Goal: Task Accomplishment & Management: Manage account settings

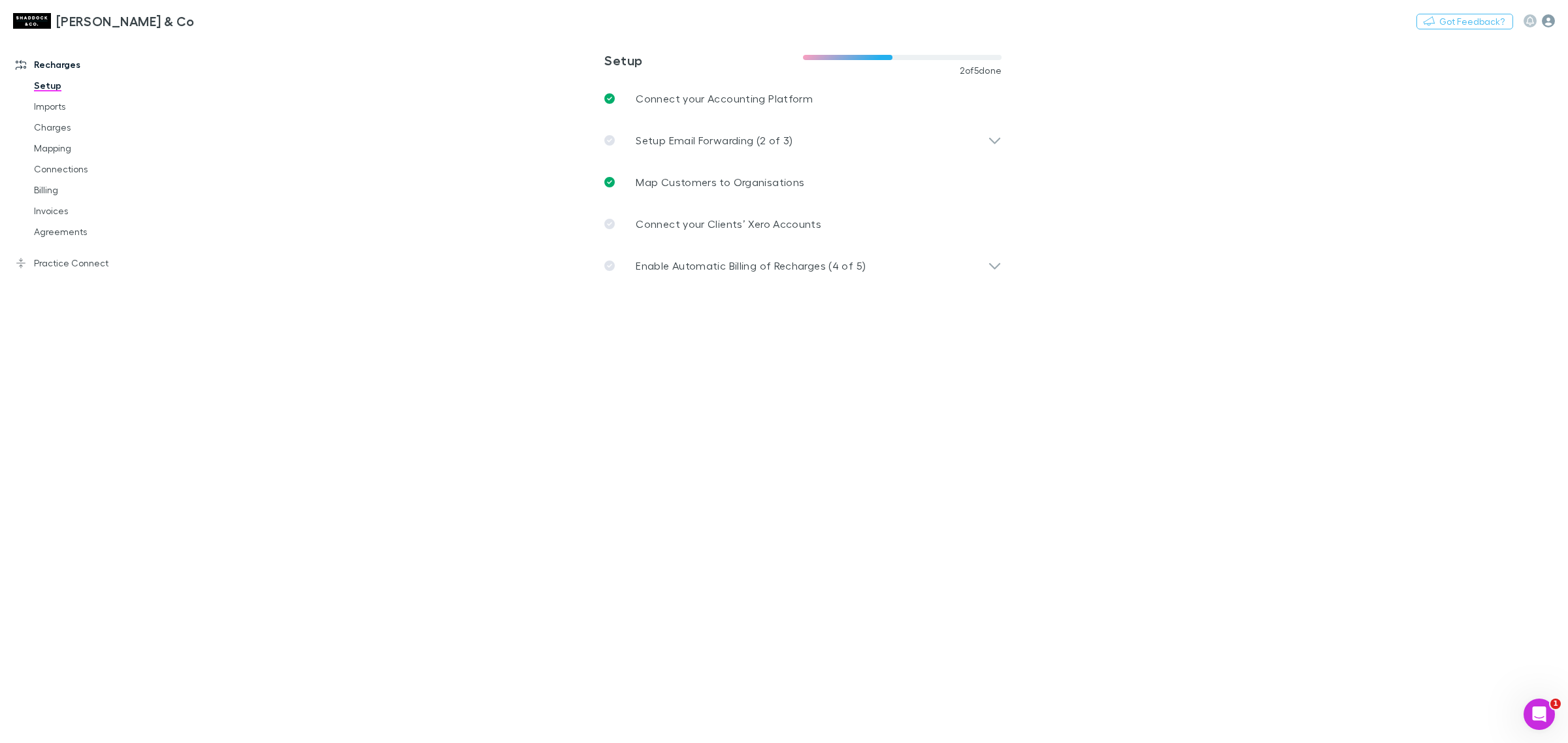
click at [1548, 17] on icon "button" at bounding box center [1548, 21] width 13 height 13
click at [1527, 18] on div at bounding box center [784, 372] width 1568 height 743
click at [1529, 16] on icon "button" at bounding box center [1530, 20] width 8 height 9
click at [1551, 21] on div at bounding box center [784, 372] width 1568 height 743
click at [1544, 22] on icon "button" at bounding box center [1548, 21] width 13 height 13
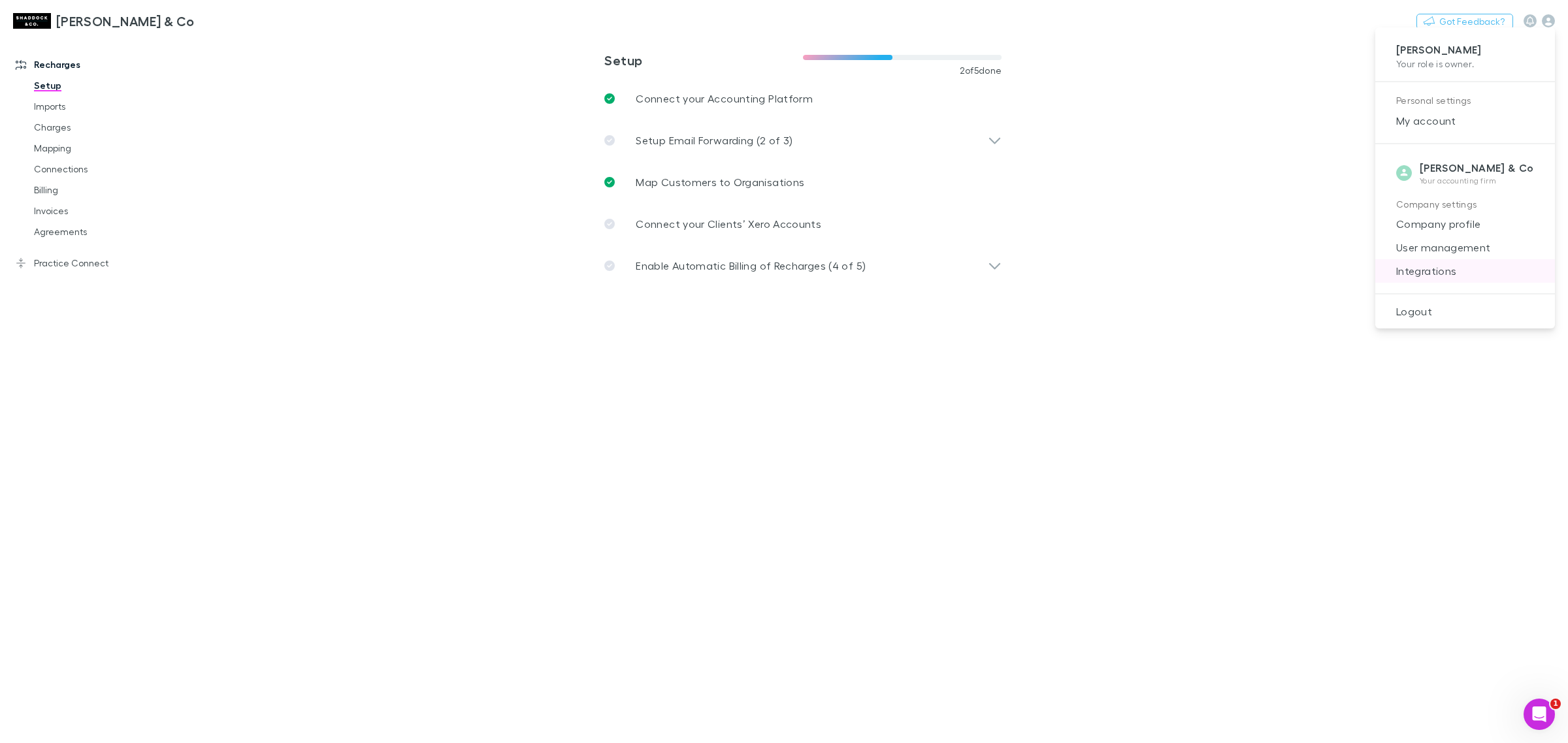
click at [1476, 263] on span "Integrations" at bounding box center [1465, 271] width 158 height 15
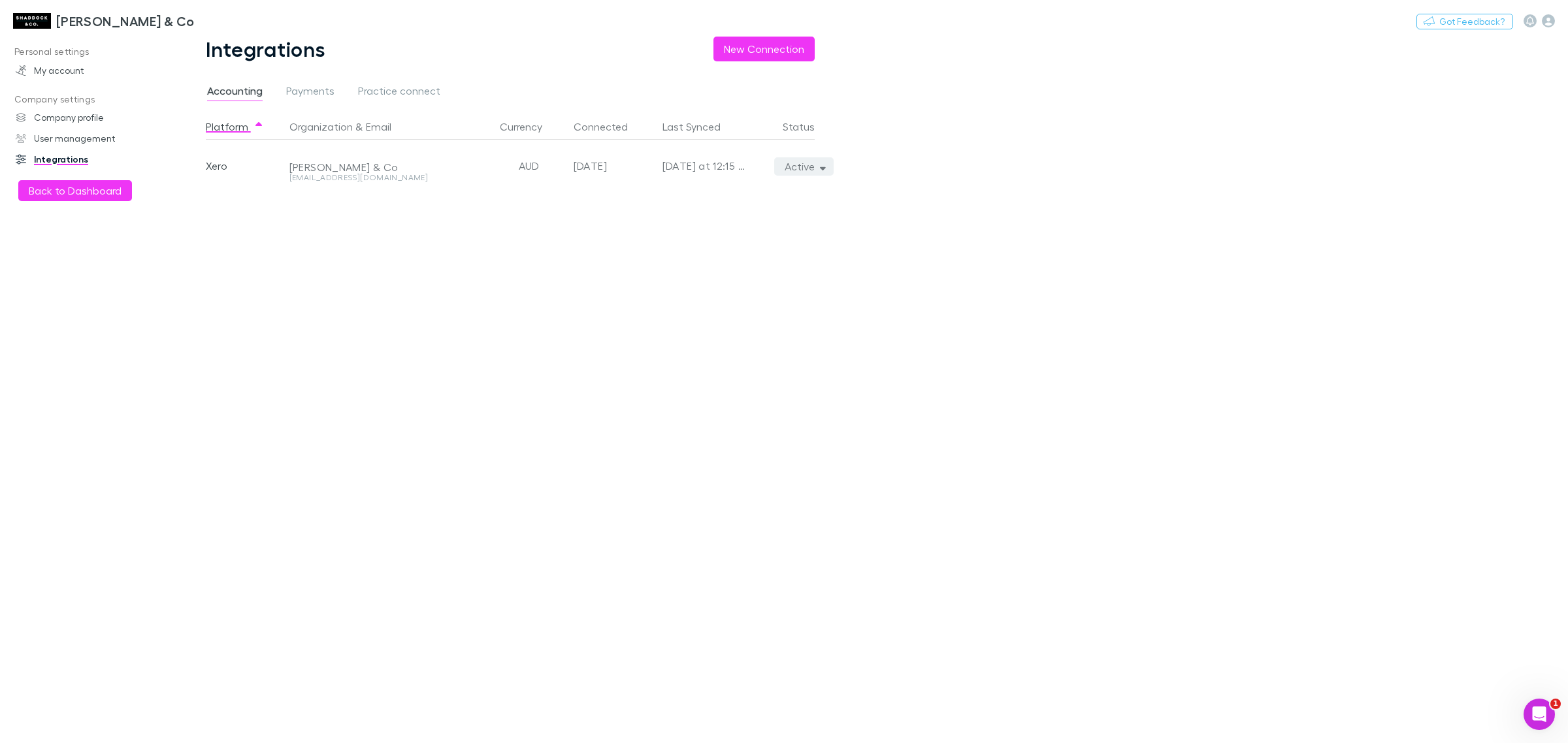
click at [827, 162] on button "Active" at bounding box center [804, 166] width 60 height 19
click at [756, 213] on p "We'll fetch all new contacts since last sync" at bounding box center [743, 212] width 158 height 23
click at [550, 328] on div at bounding box center [784, 372] width 1568 height 743
click at [810, 166] on button "Active" at bounding box center [804, 166] width 60 height 19
click at [809, 162] on div at bounding box center [784, 372] width 1568 height 743
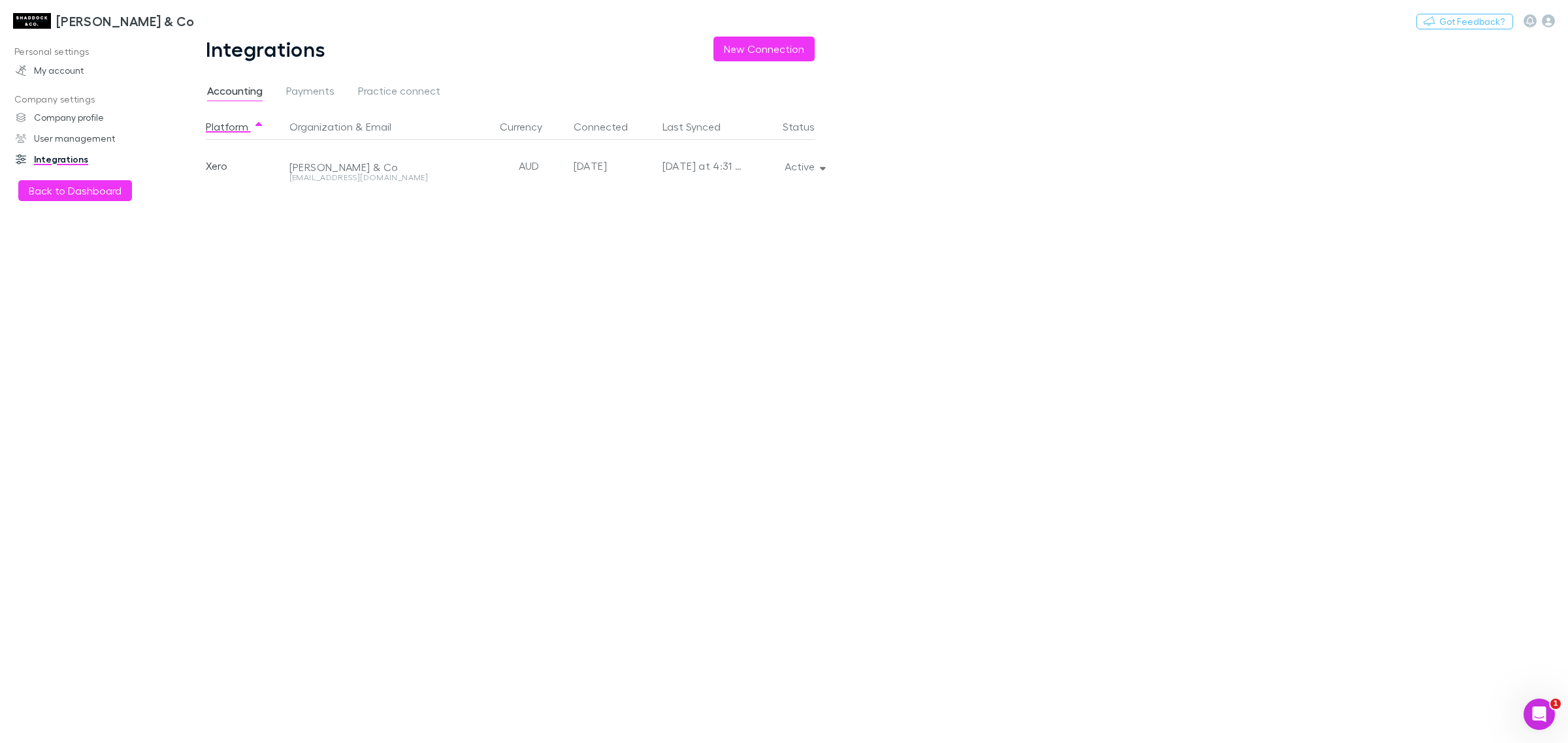
click at [76, 26] on h3 "[PERSON_NAME] & Co" at bounding box center [125, 20] width 138 height 15
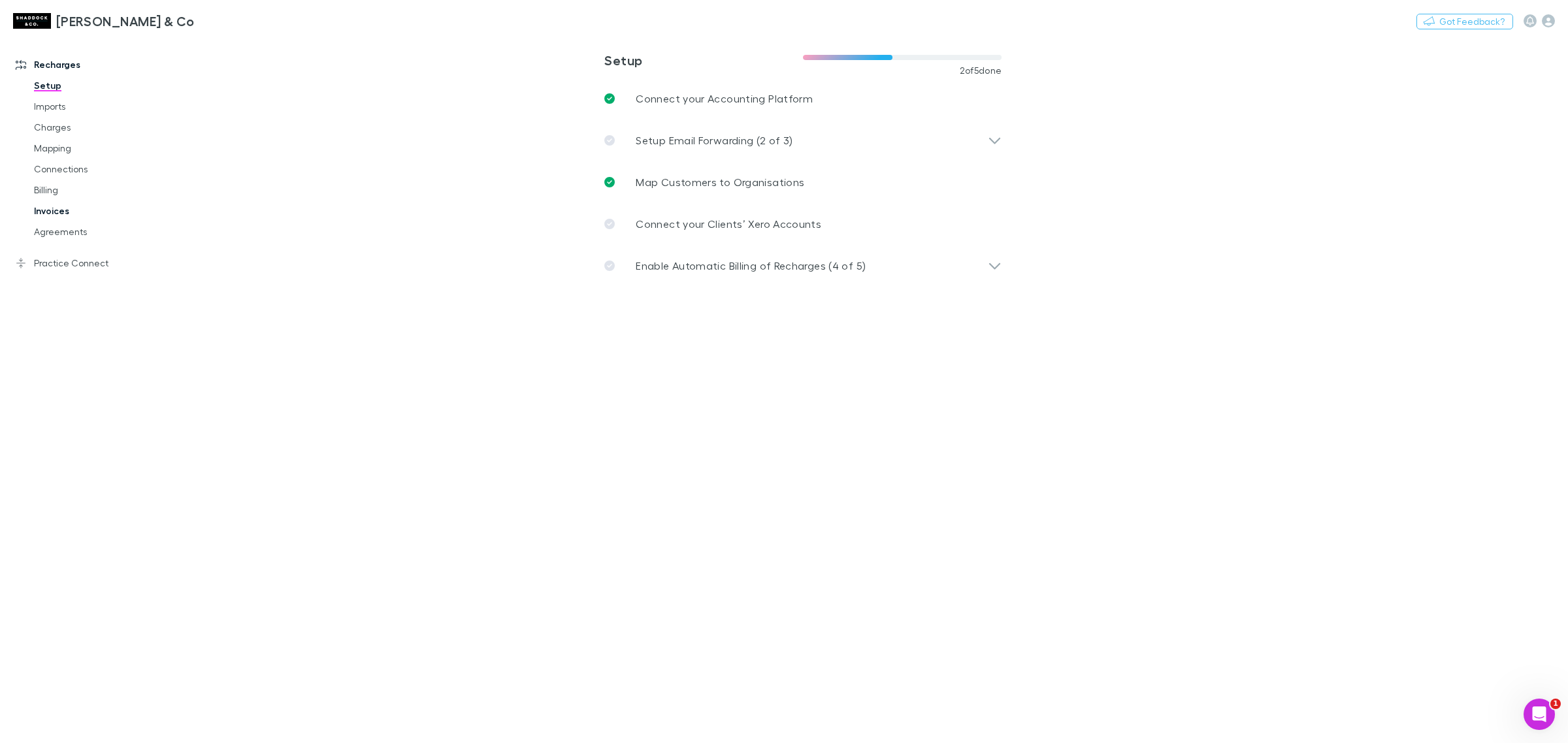
click at [69, 212] on link "Invoices" at bounding box center [103, 211] width 163 height 21
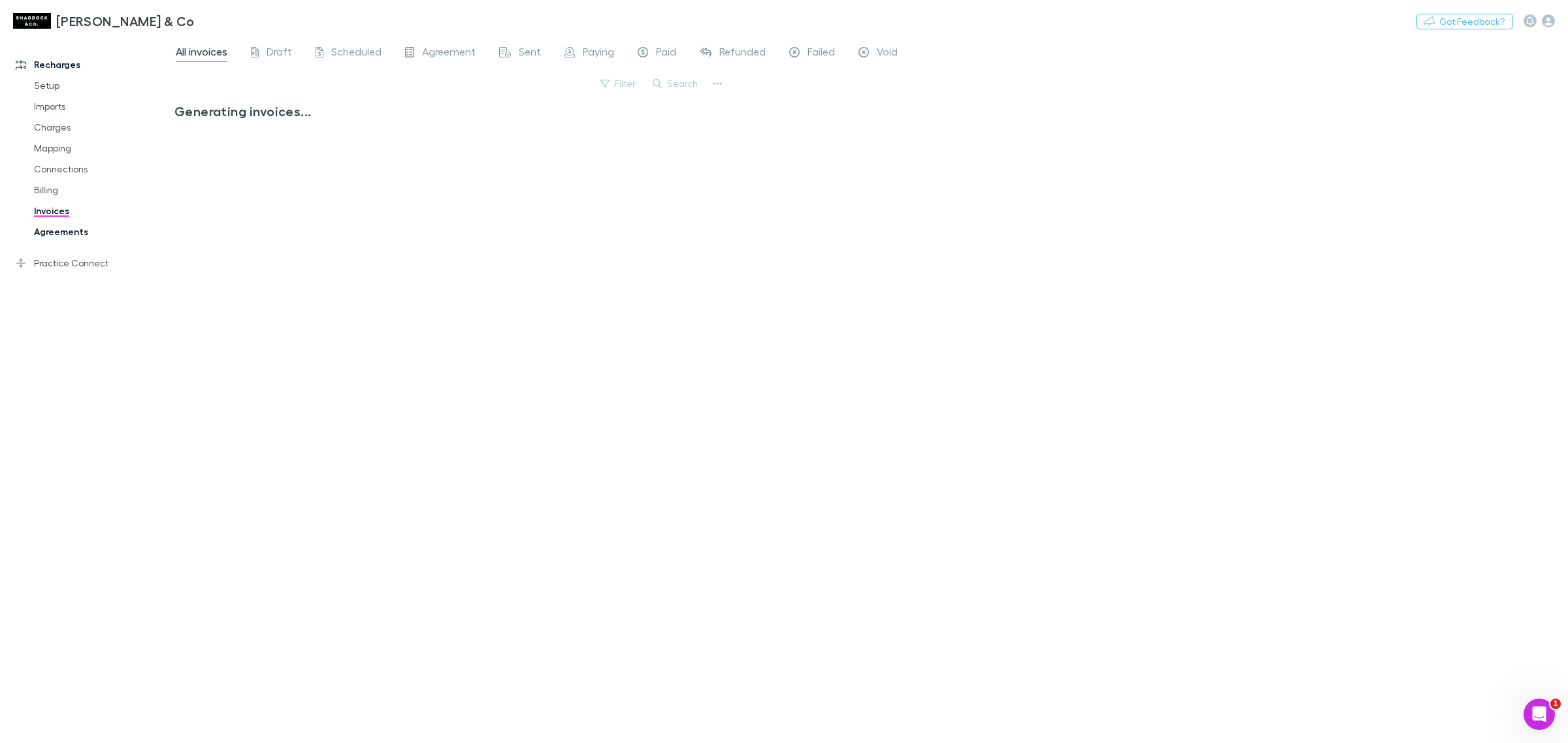
click at [65, 236] on link "Agreements" at bounding box center [103, 232] width 163 height 21
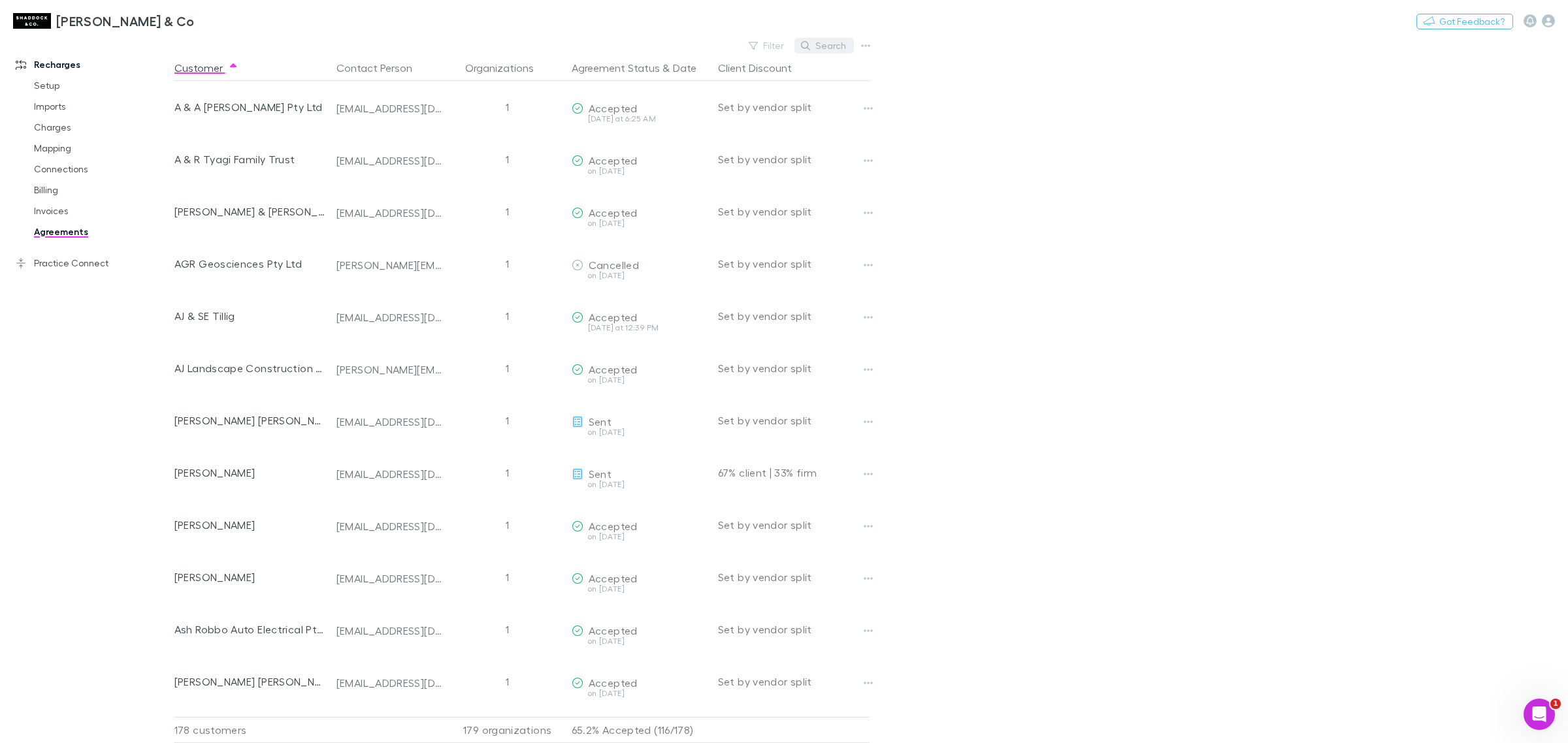
click at [830, 40] on button "Search" at bounding box center [824, 45] width 60 height 15
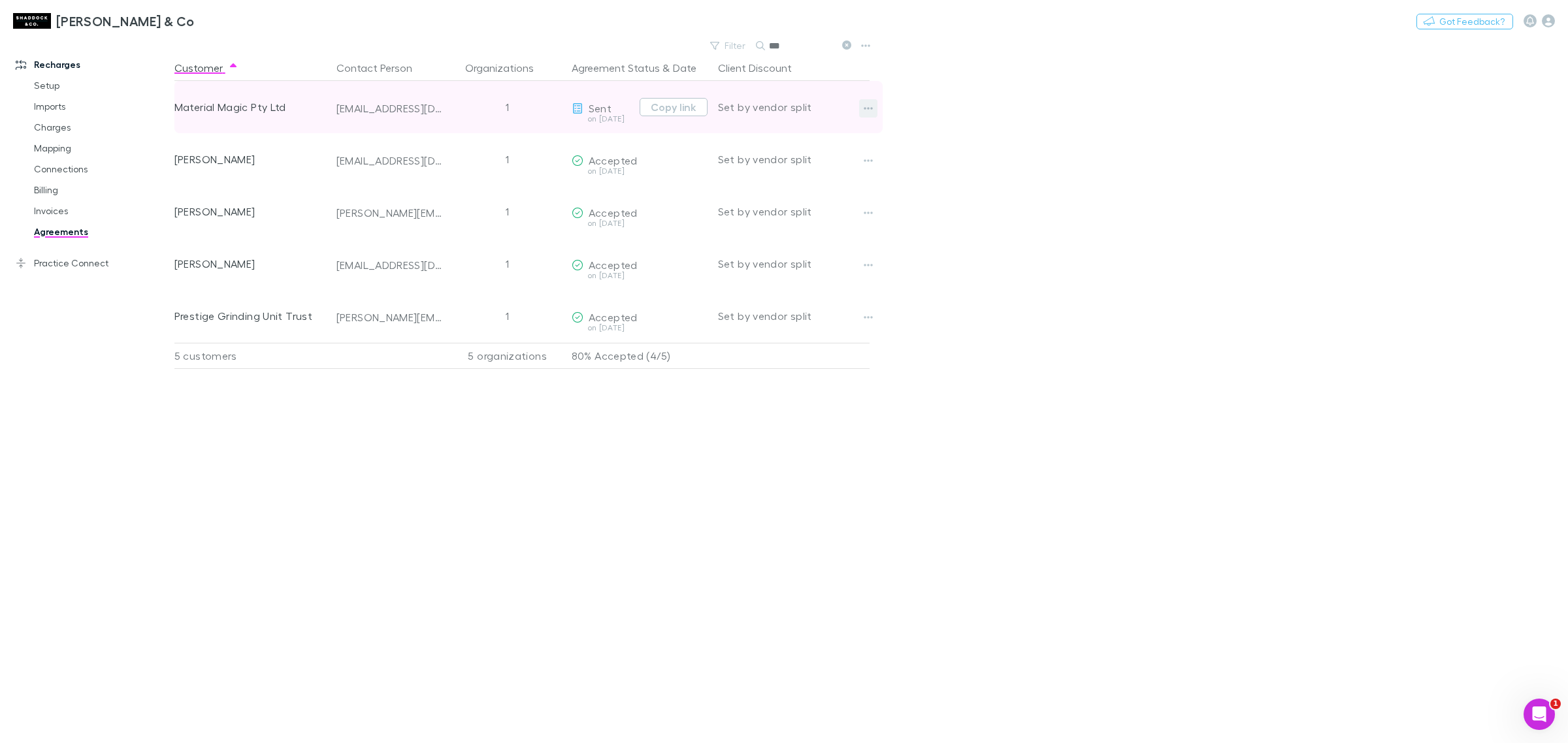
type input "***"
click at [872, 103] on icon "button" at bounding box center [868, 108] width 9 height 10
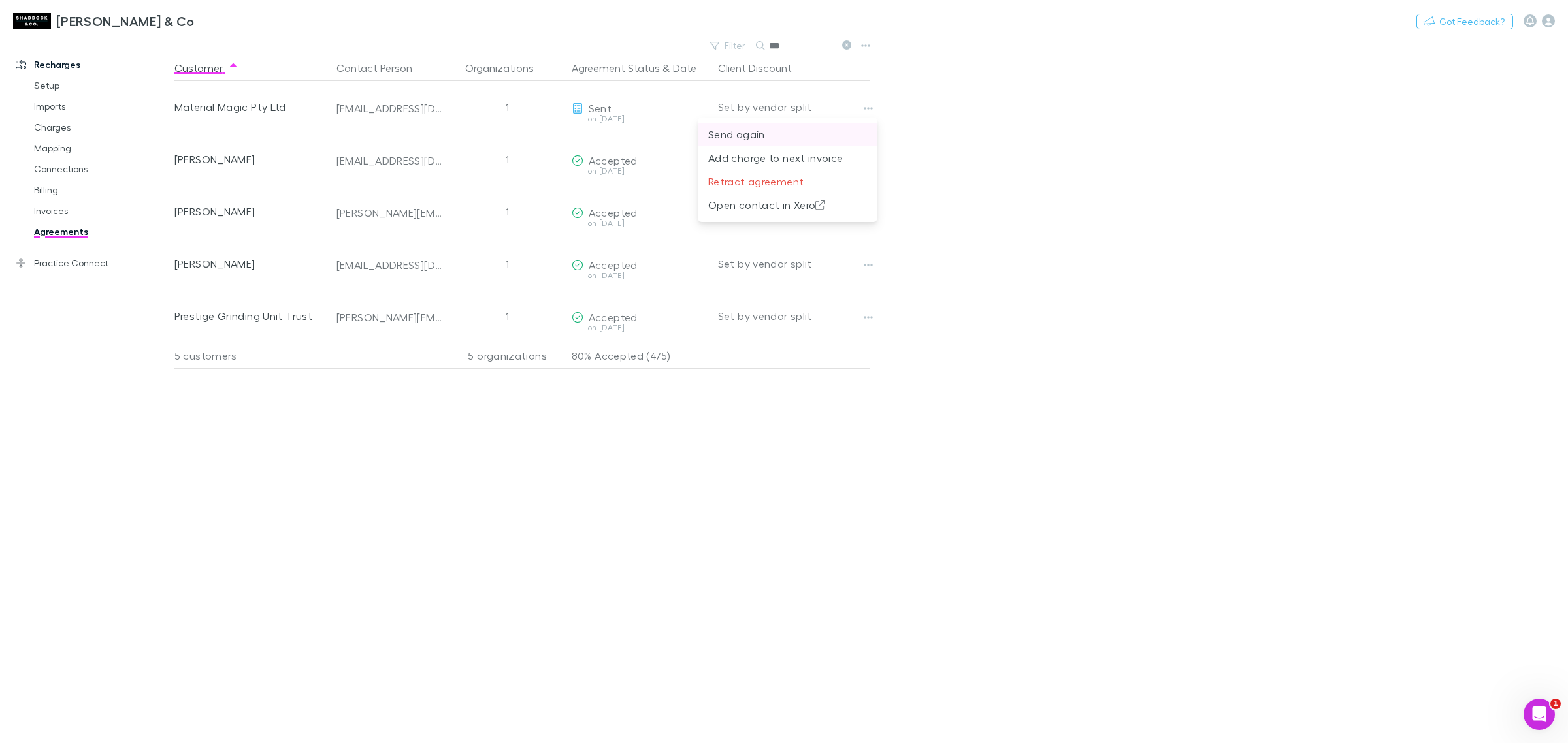
click at [775, 136] on p "Send again" at bounding box center [788, 134] width 158 height 15
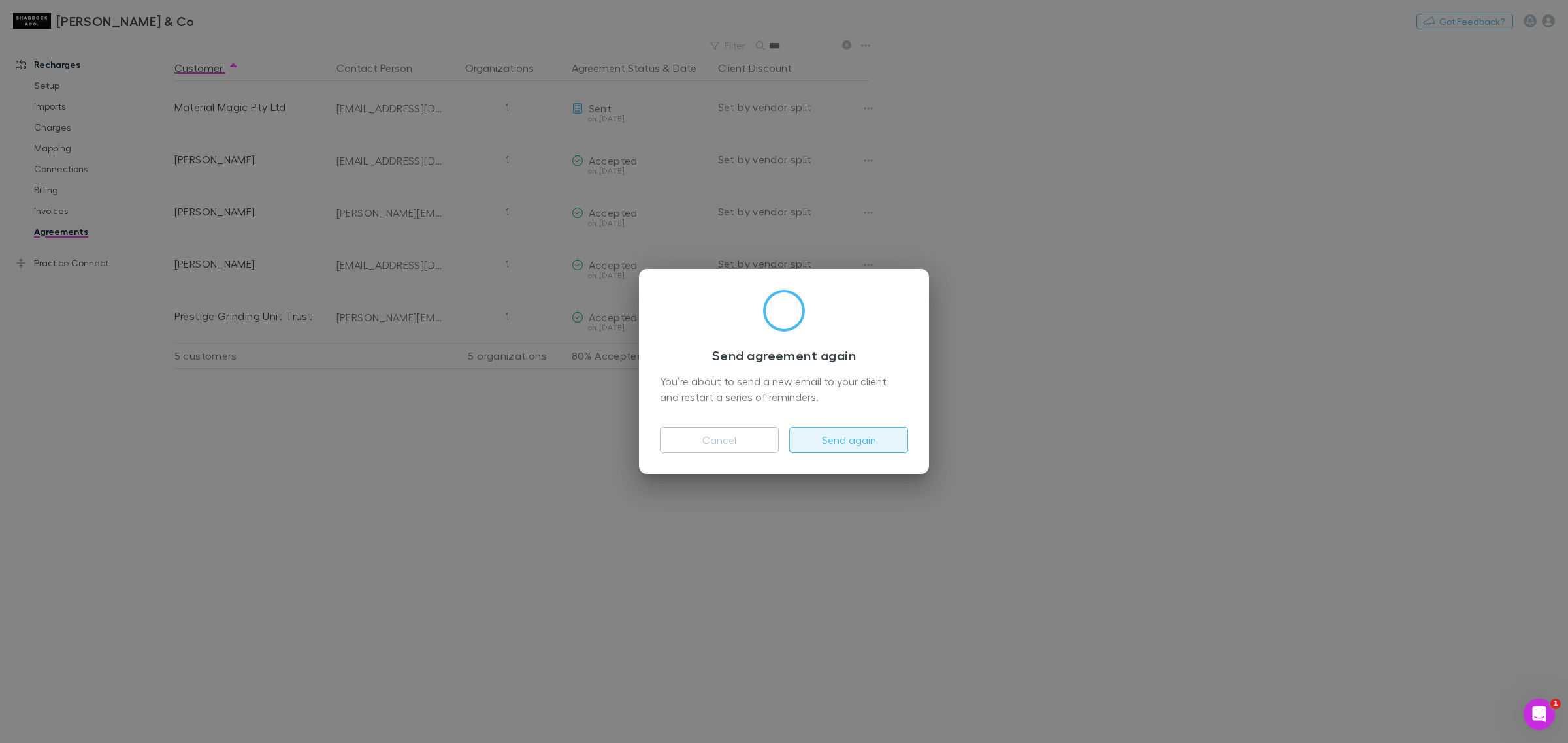
click at [812, 441] on button "Send again" at bounding box center [848, 440] width 119 height 26
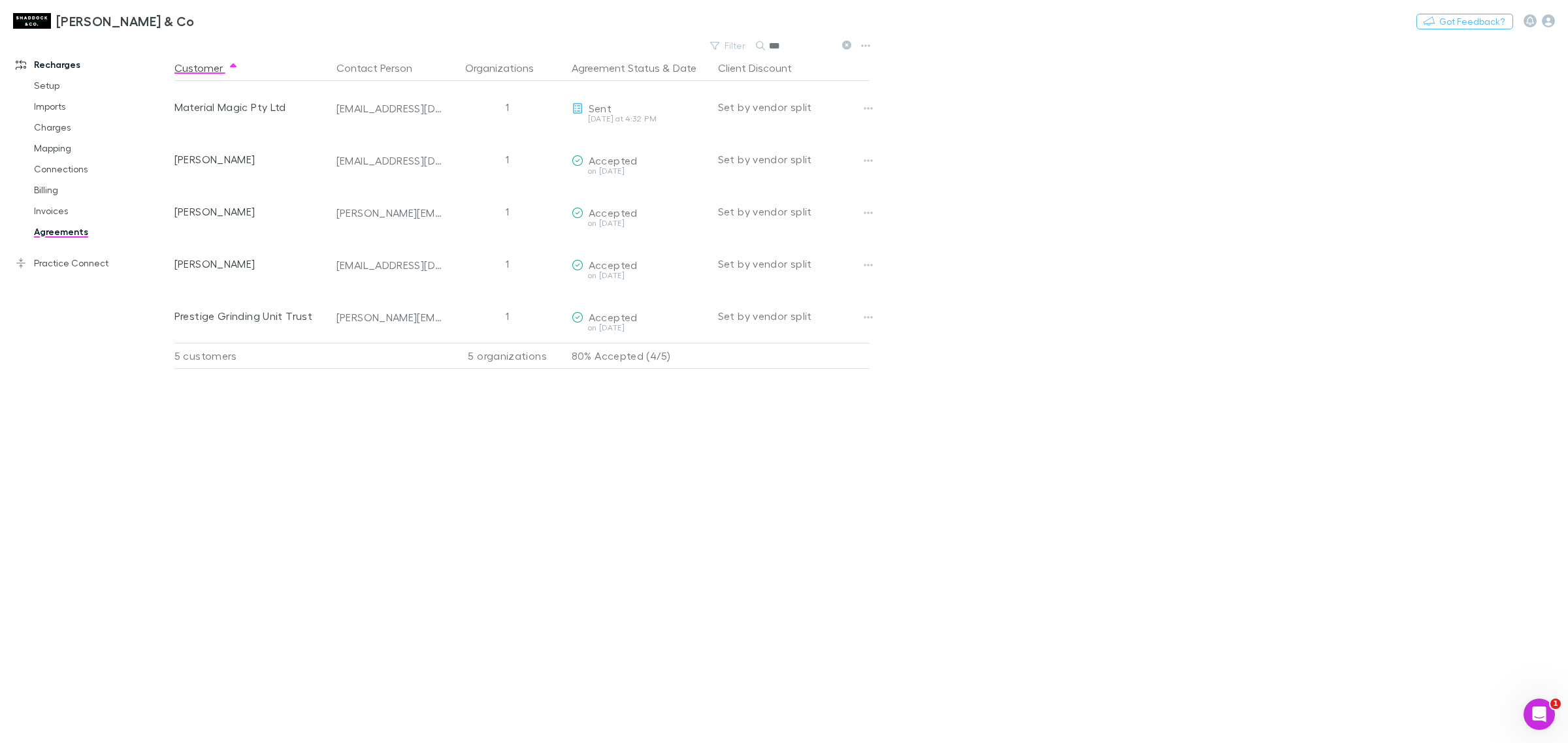
click at [50, 236] on link "Agreements" at bounding box center [103, 232] width 163 height 21
click at [841, 40] on div "[PERSON_NAME] & Co Nothing Got Feedback?" at bounding box center [784, 21] width 1568 height 42
click at [852, 49] on button at bounding box center [845, 45] width 15 height 12
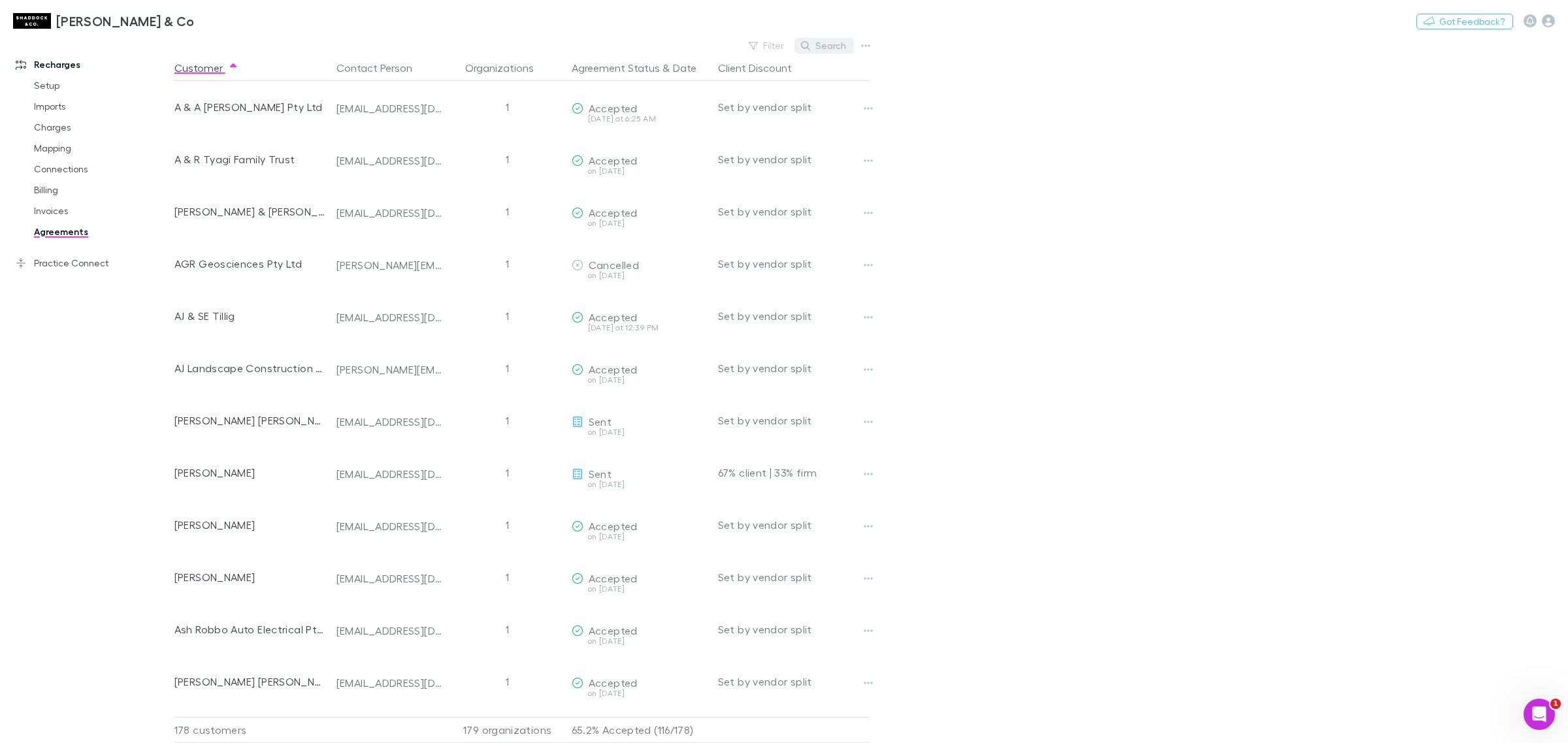
click at [851, 49] on button "Search" at bounding box center [824, 45] width 60 height 15
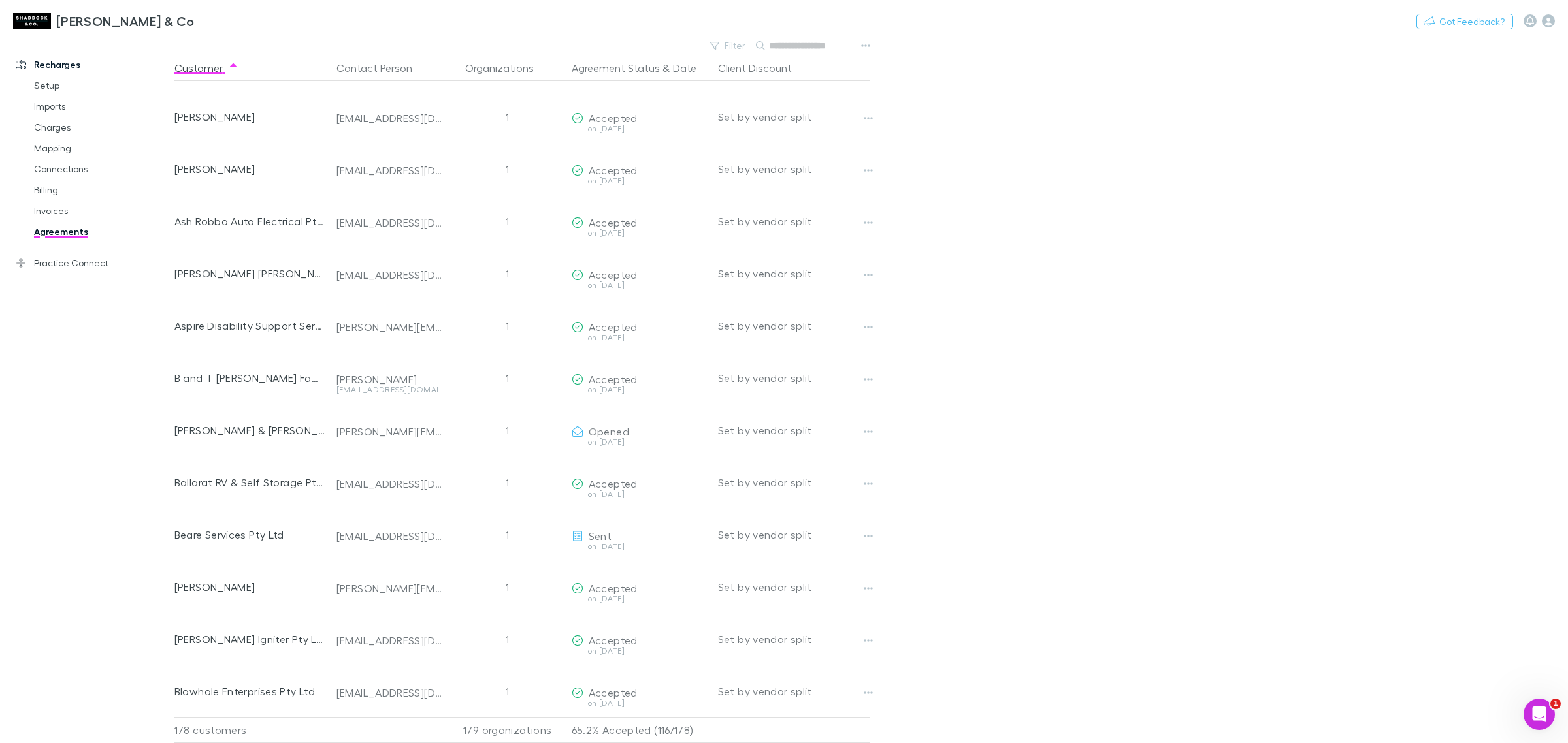
scroll to position [572, 0]
